Goal: Register for event/course: Register for event/course

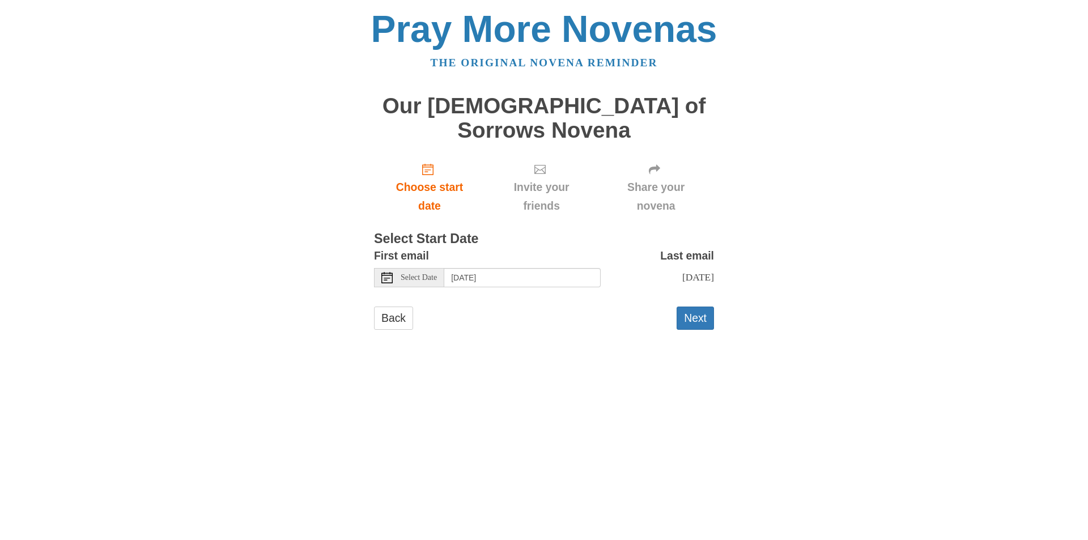
click at [421, 274] on span "Select Date" at bounding box center [419, 278] width 36 height 8
click at [422, 274] on span "Select Date" at bounding box center [419, 278] width 36 height 8
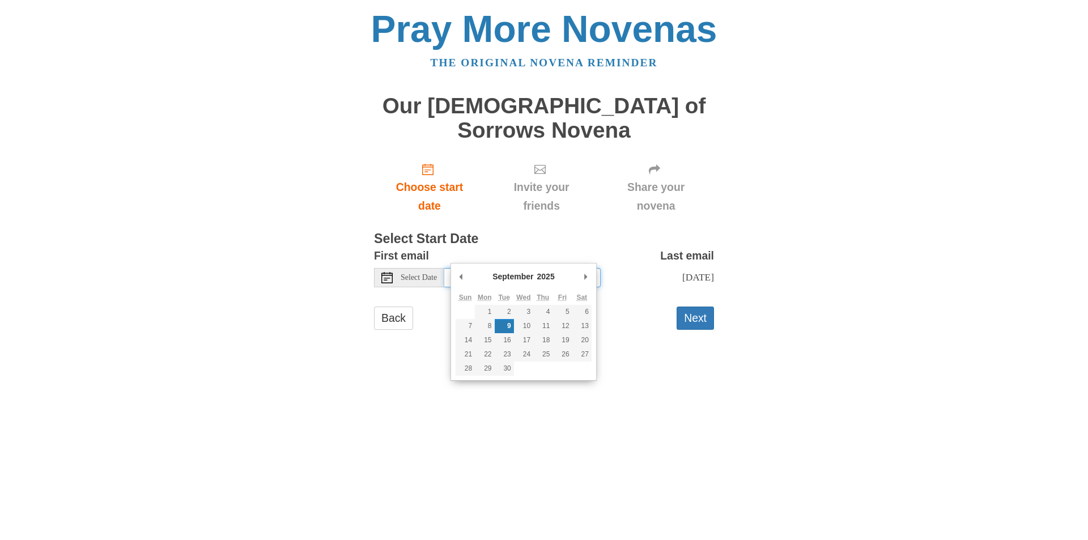
click at [467, 268] on input "Tuesday, September 9th" at bounding box center [522, 277] width 156 height 19
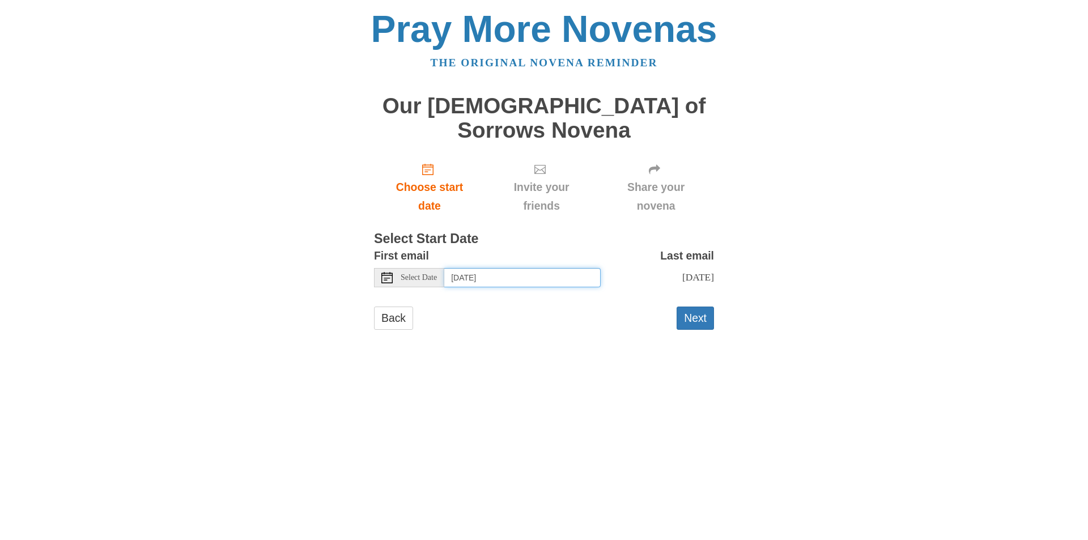
click at [526, 268] on input "Sunday, September 7th" at bounding box center [522, 277] width 156 height 19
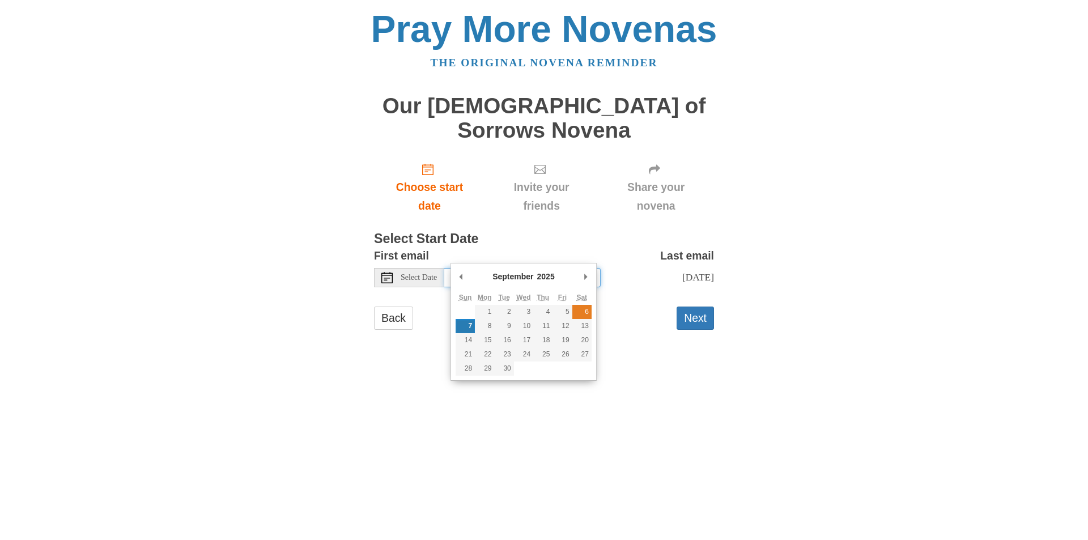
type input "Saturday, September 6th"
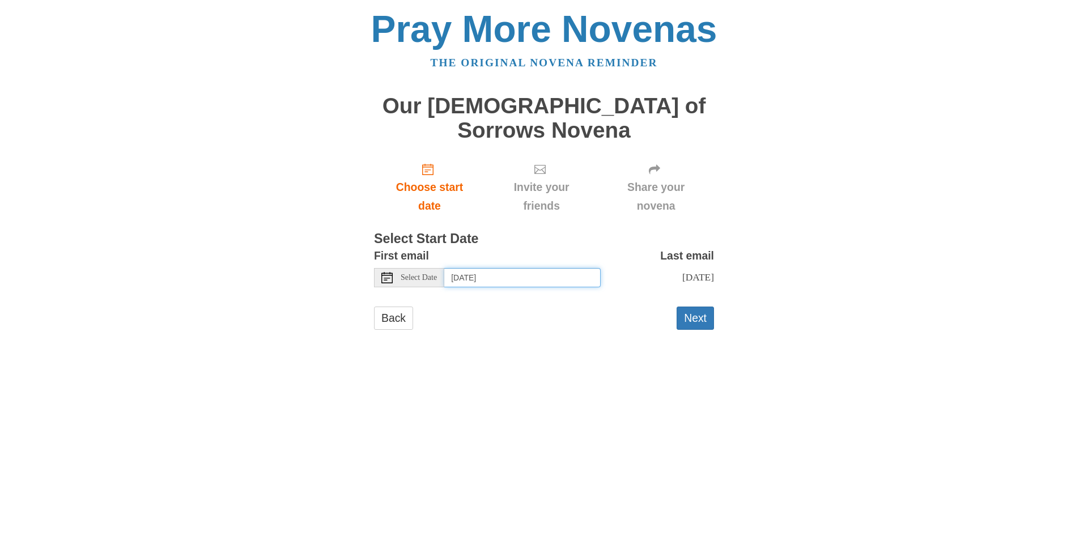
click at [516, 268] on input "Saturday, September 6th" at bounding box center [522, 277] width 156 height 19
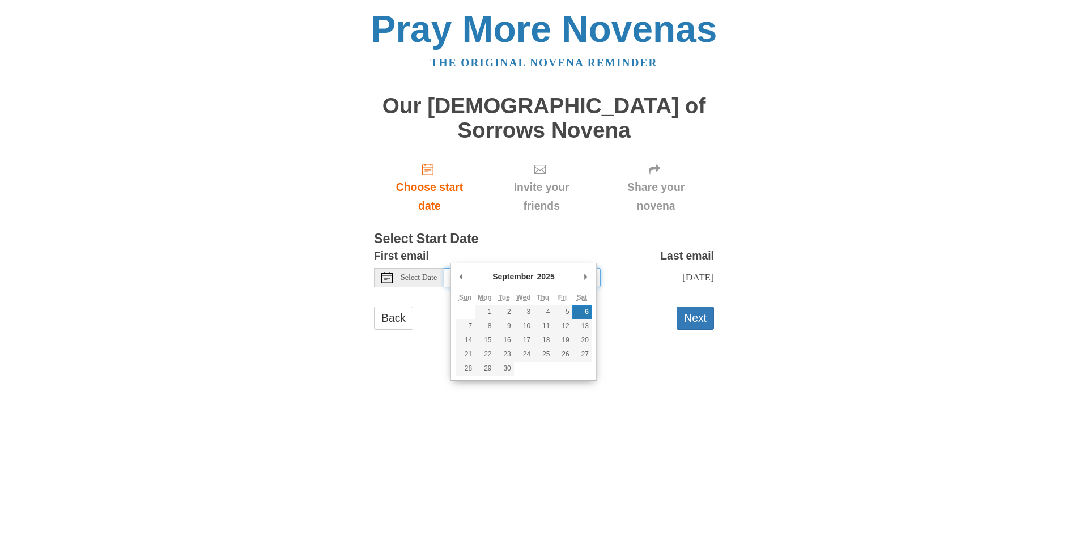
click at [510, 268] on input "Saturday, September 6th" at bounding box center [522, 277] width 156 height 19
click at [818, 363] on html "Pray More Novenas The original novena reminder Our Lady of Sorrows Novena Choos…" at bounding box center [544, 181] width 1088 height 363
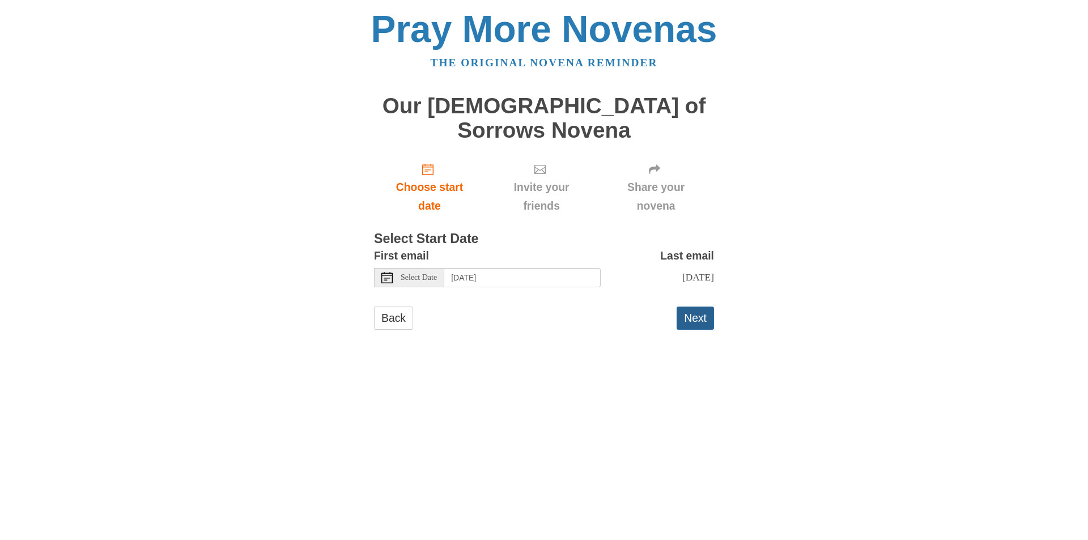
click at [703, 307] on button "Next" at bounding box center [695, 318] width 37 height 23
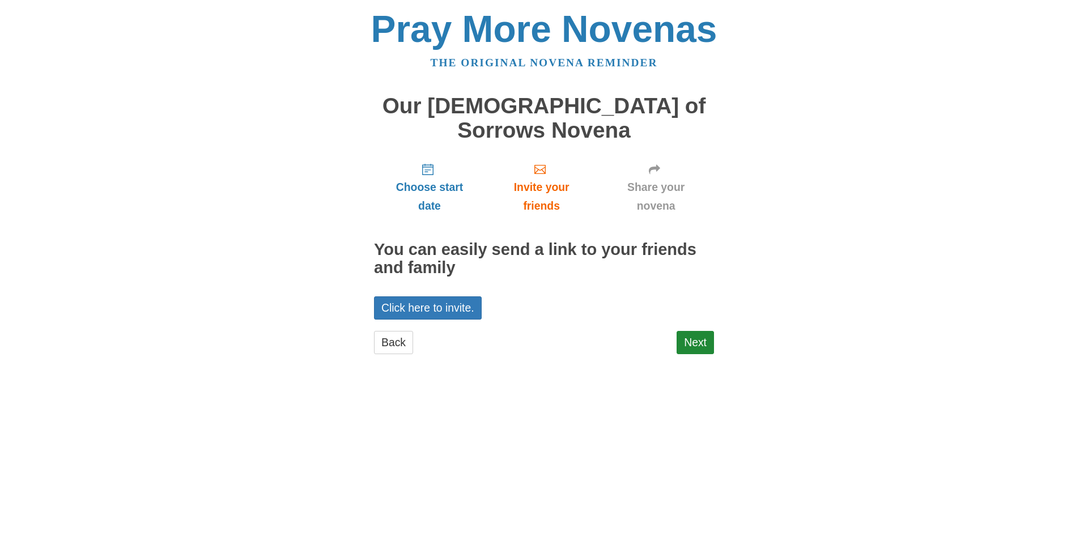
click at [709, 306] on div "Choose start date Invite your friends Share your novena You can easily send a l…" at bounding box center [544, 259] width 340 height 211
click at [699, 331] on link "Next" at bounding box center [695, 342] width 37 height 23
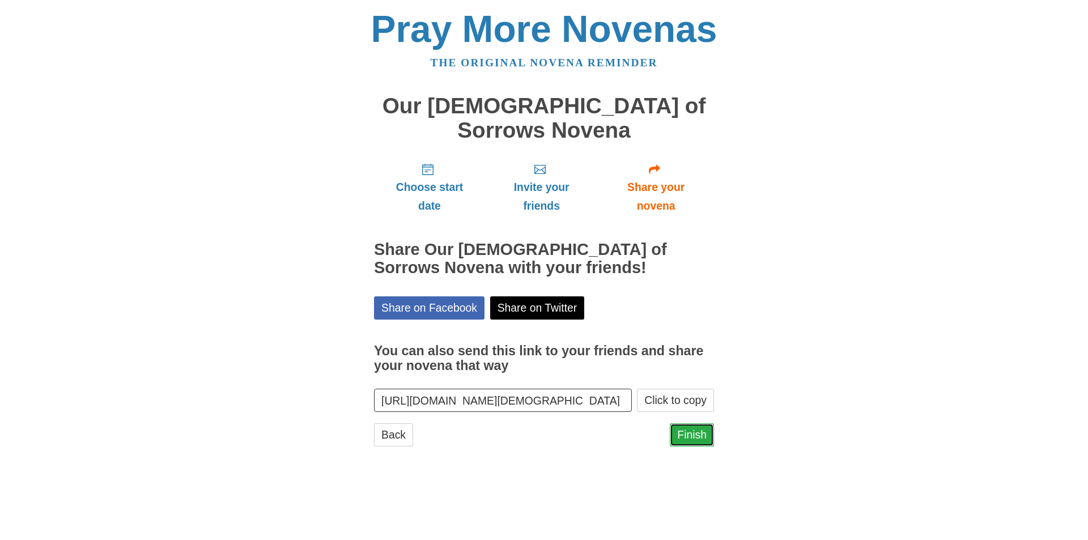
click at [697, 423] on link "Finish" at bounding box center [692, 434] width 44 height 23
